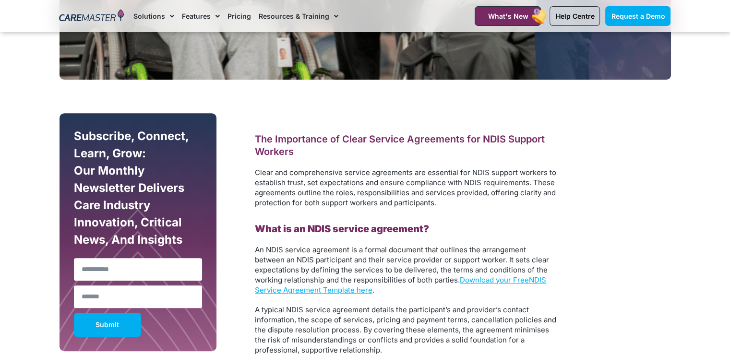
scroll to position [576, 0]
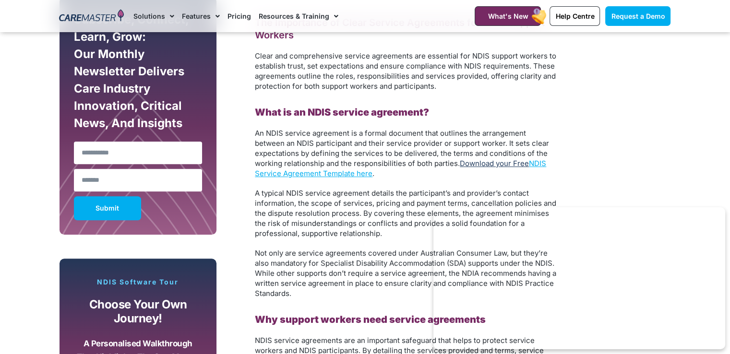
click at [512, 159] on link "Download your Free" at bounding box center [494, 163] width 69 height 9
click at [325, 170] on link "NDIS Service Agreement Template here" at bounding box center [400, 168] width 291 height 19
